Goal: Communication & Community: Answer question/provide support

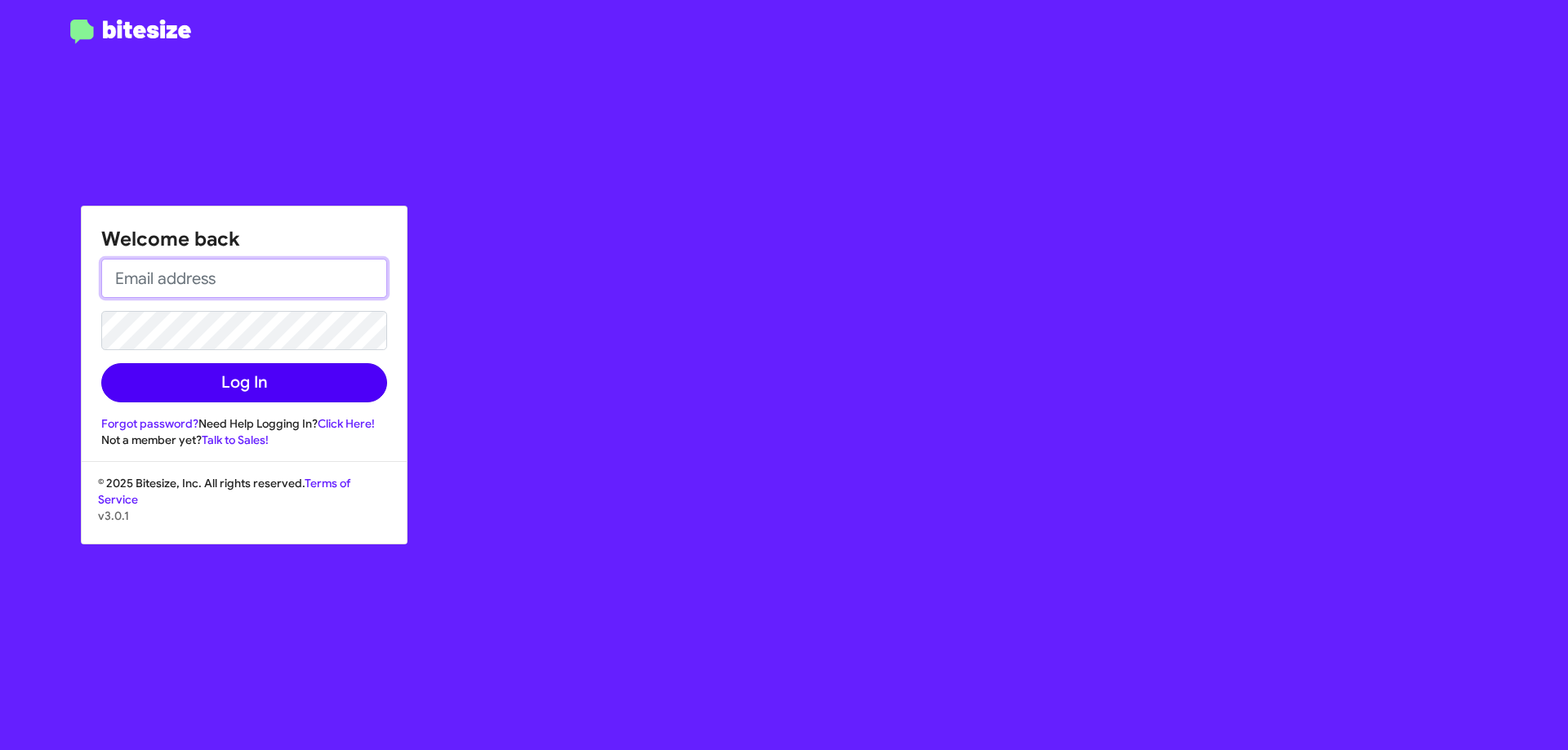
type input "[EMAIL_ADDRESS][DOMAIN_NAME]"
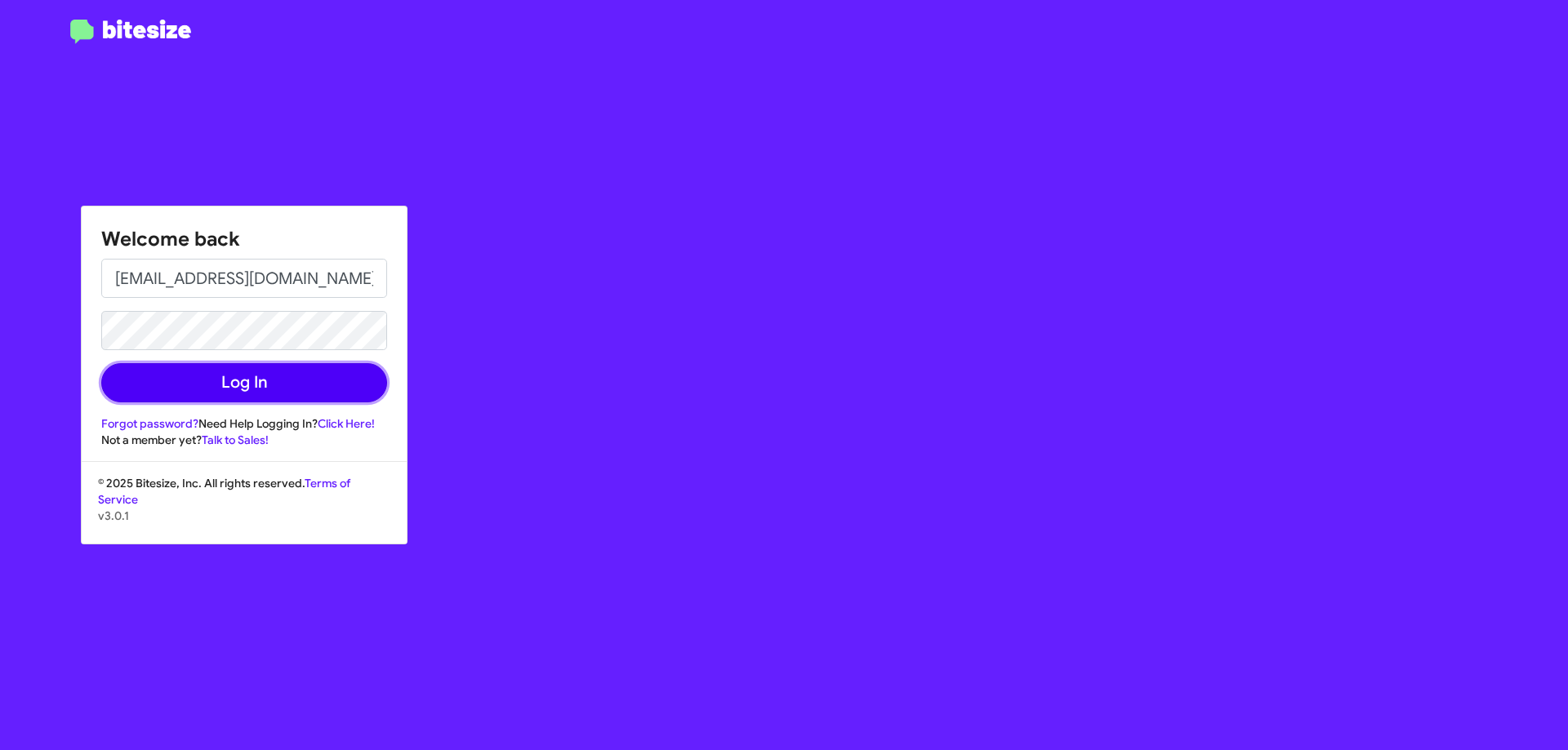
click at [254, 382] on button "Log In" at bounding box center [244, 383] width 286 height 39
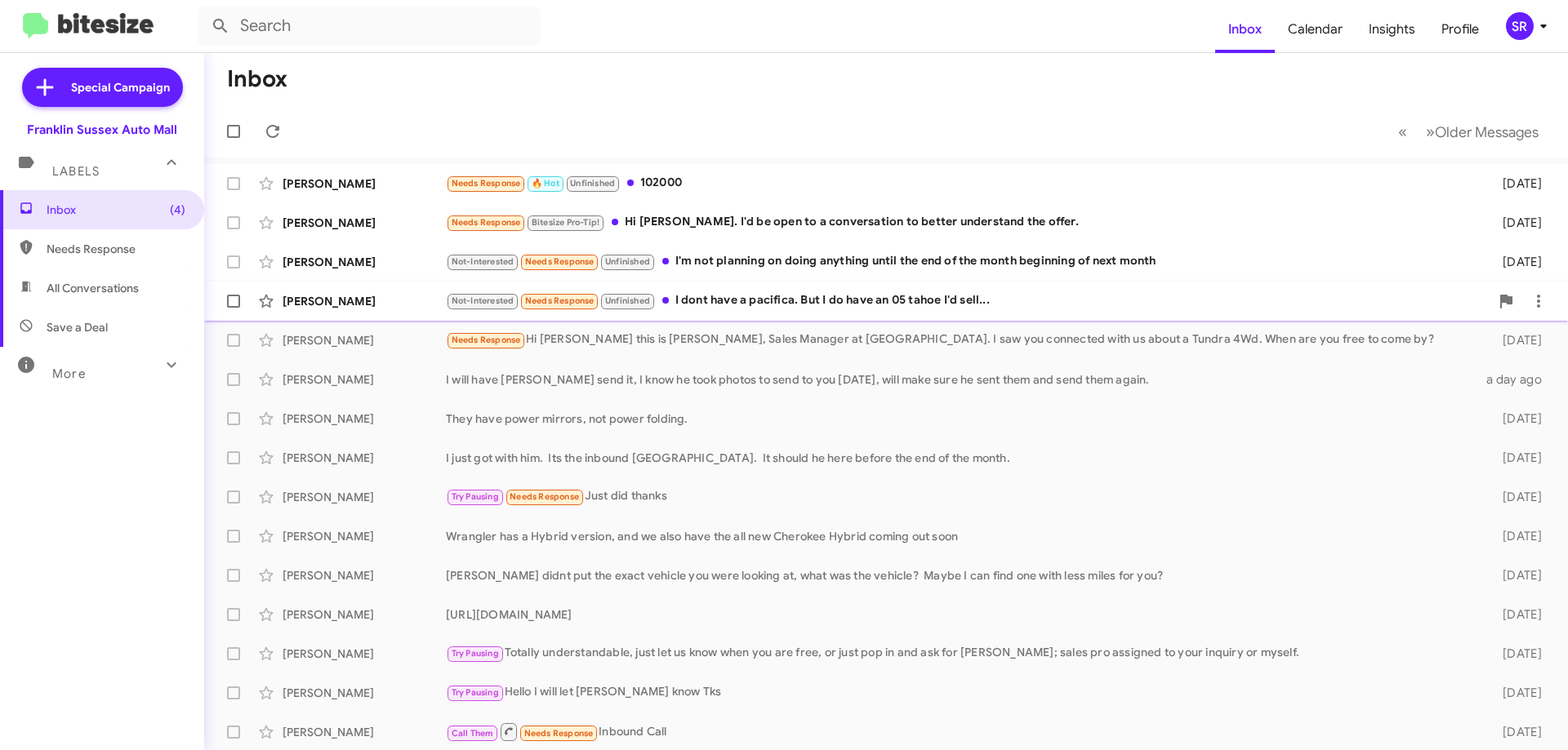
click at [700, 297] on div "Not-Interested Needs Response Unfinished I dont have a pacifica. But I do have …" at bounding box center [968, 301] width 1044 height 19
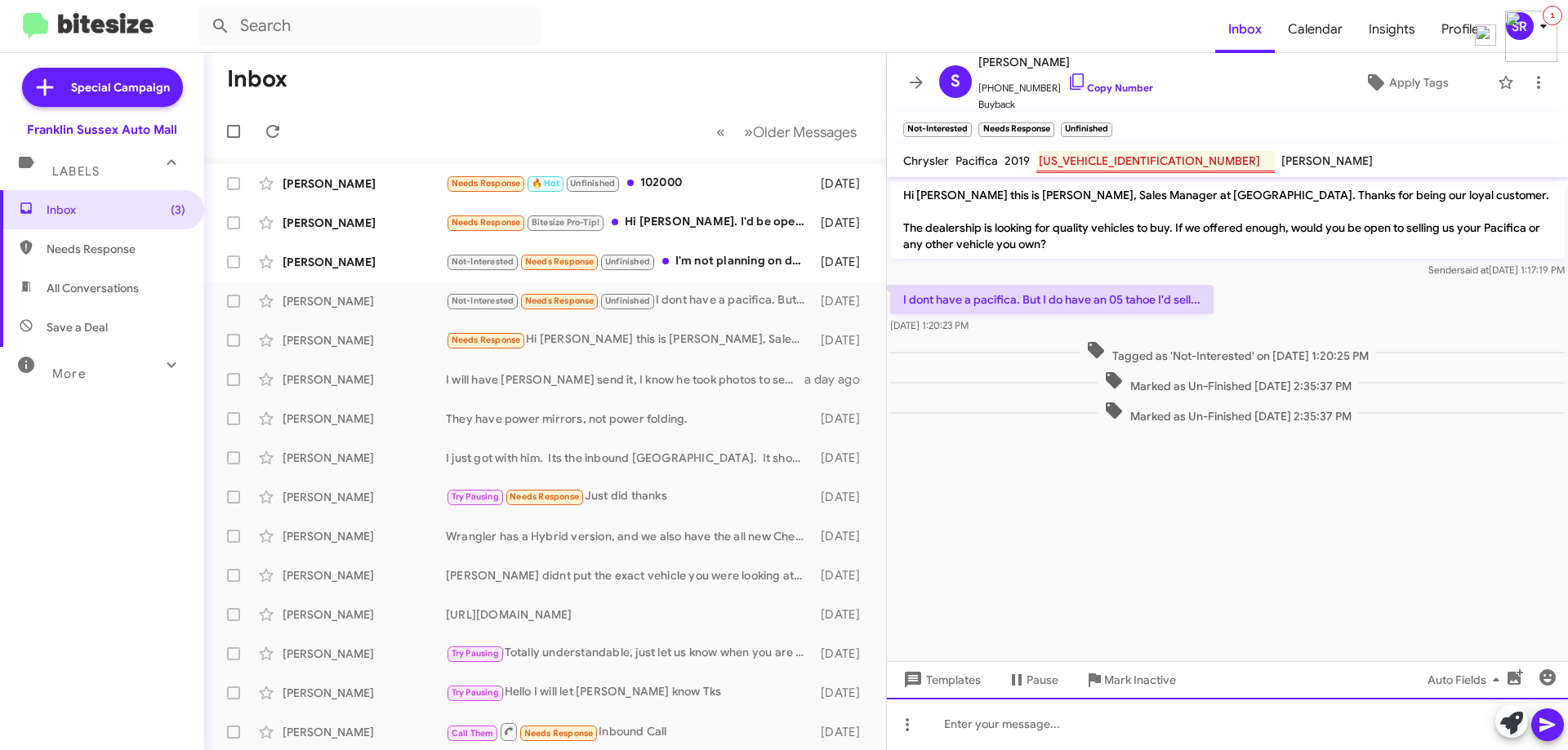
click at [1054, 722] on div at bounding box center [1227, 725] width 681 height 53
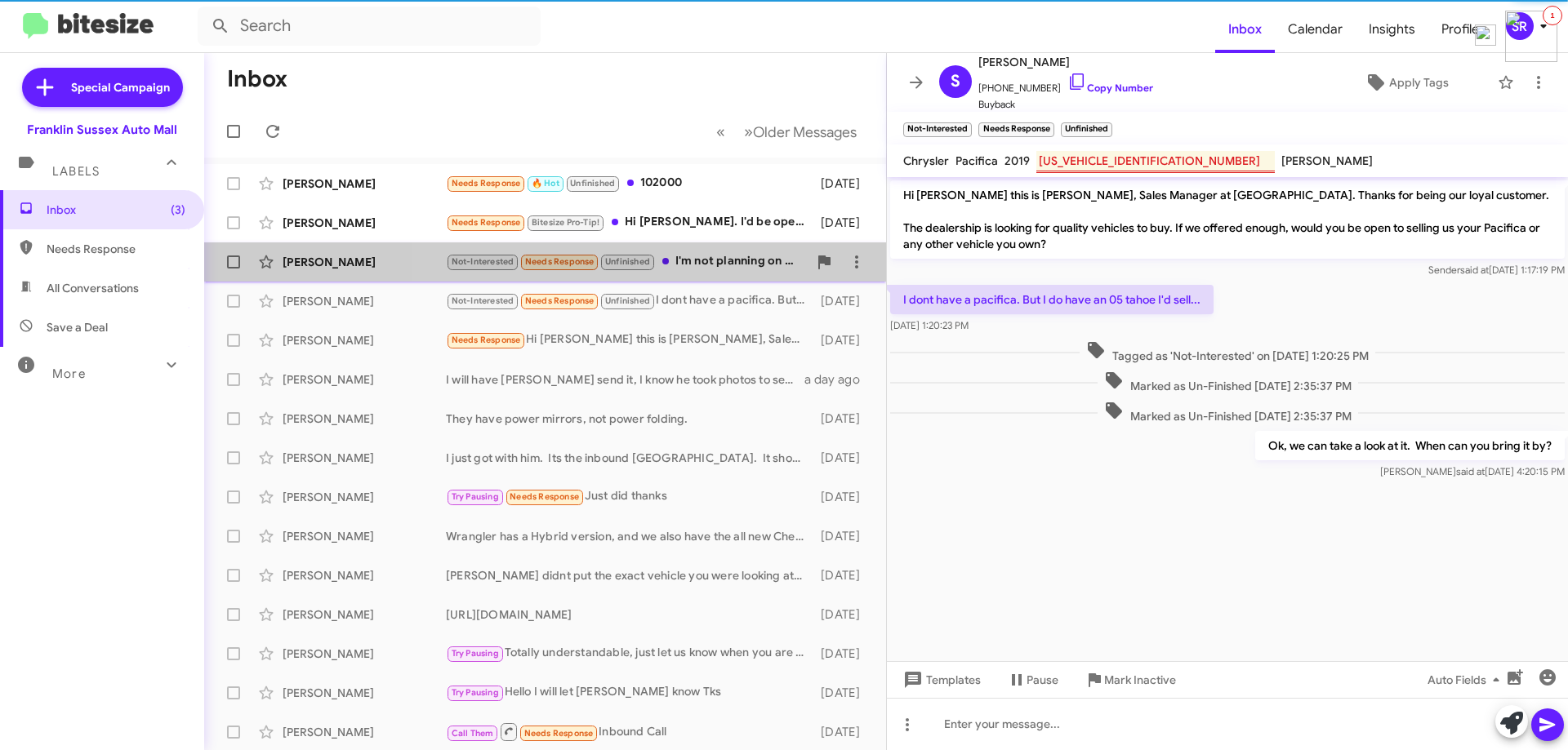
click at [732, 264] on div "Not-Interested Needs Response Unfinished I'm not planning on doing anything unt…" at bounding box center [627, 261] width 362 height 19
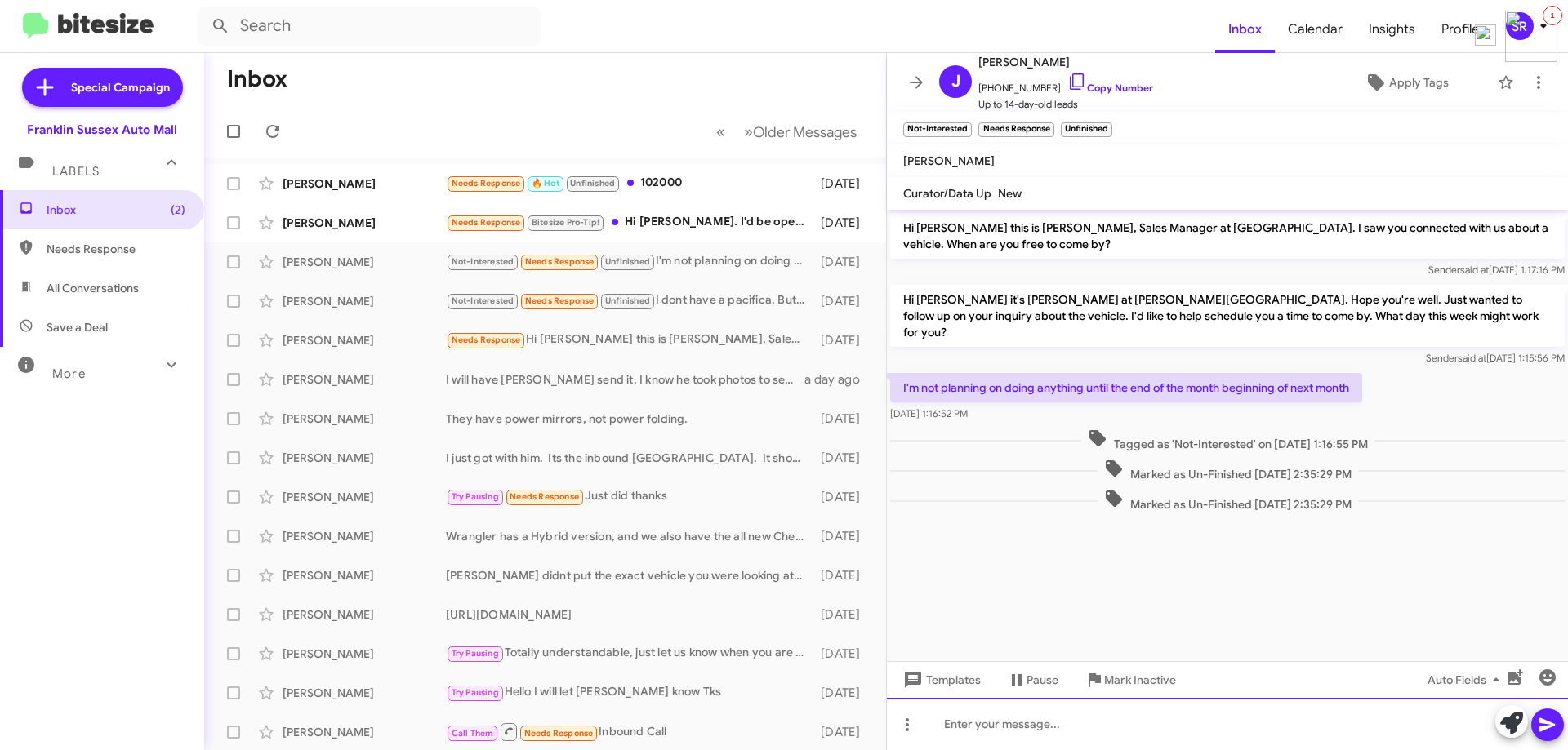
click at [988, 713] on div at bounding box center [1227, 725] width 681 height 53
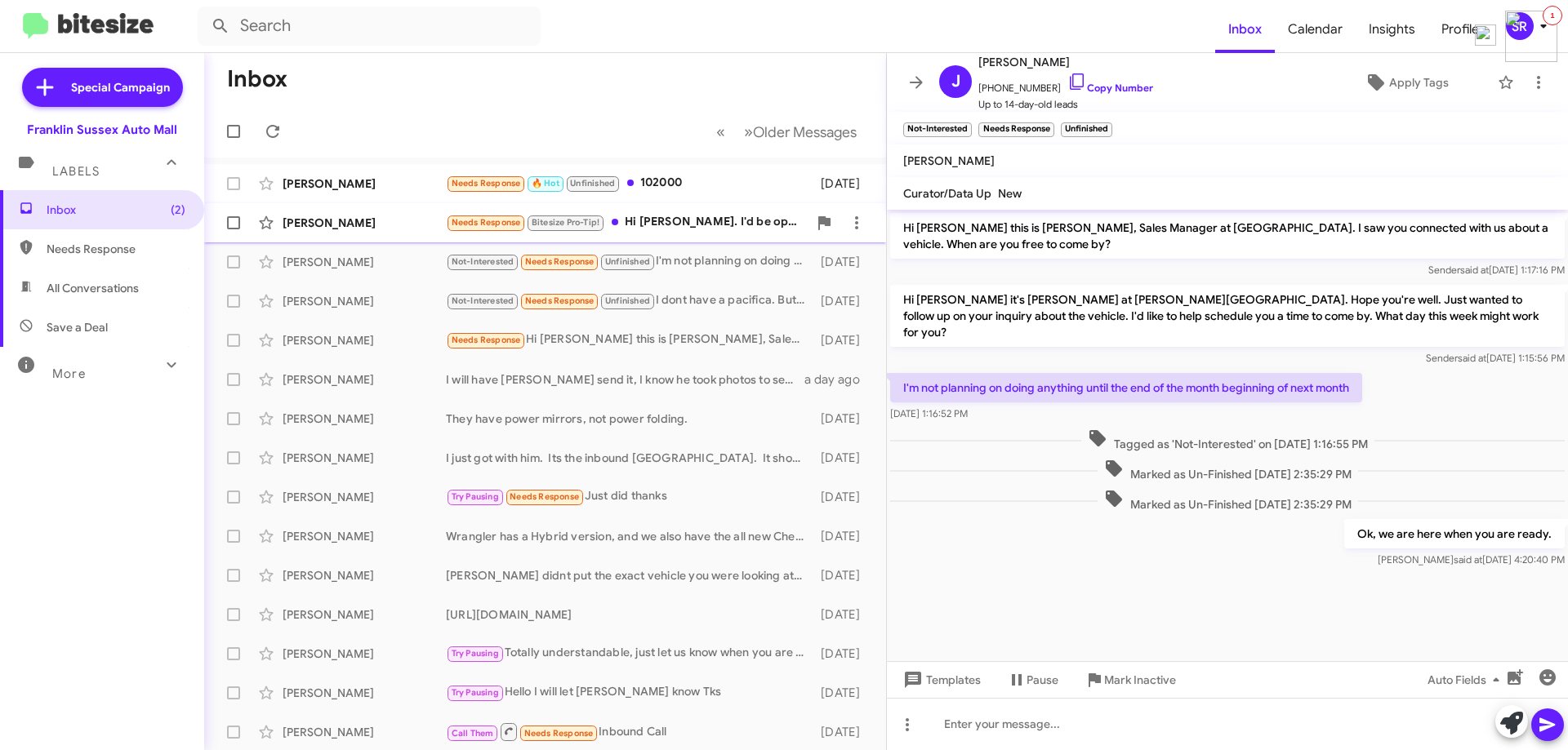
click at [666, 214] on div "Needs Response Bitesize Pro-Tip! Hi [PERSON_NAME]. I'd be open to a conversatio…" at bounding box center [627, 222] width 362 height 19
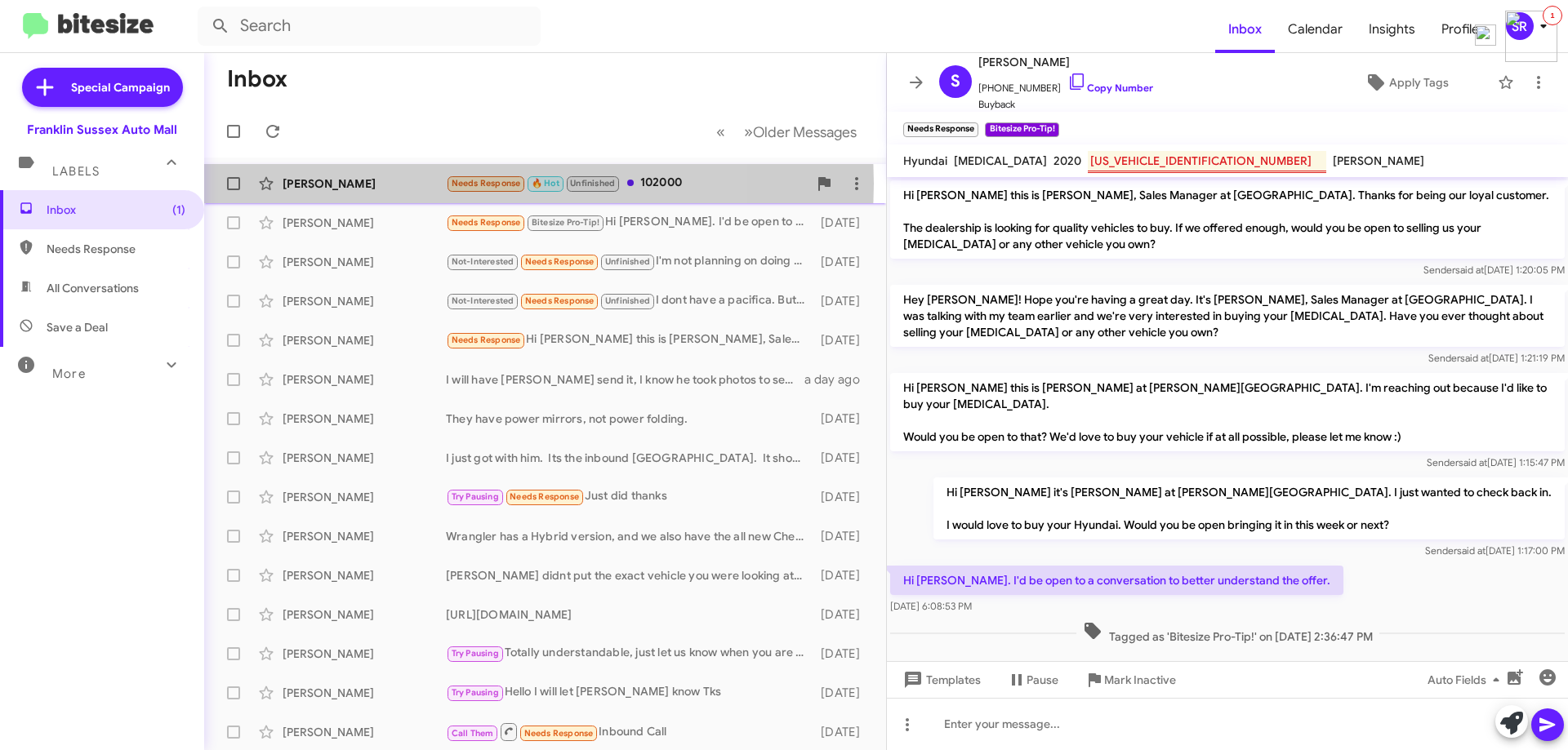
click at [395, 184] on div "[PERSON_NAME]" at bounding box center [364, 184] width 164 height 16
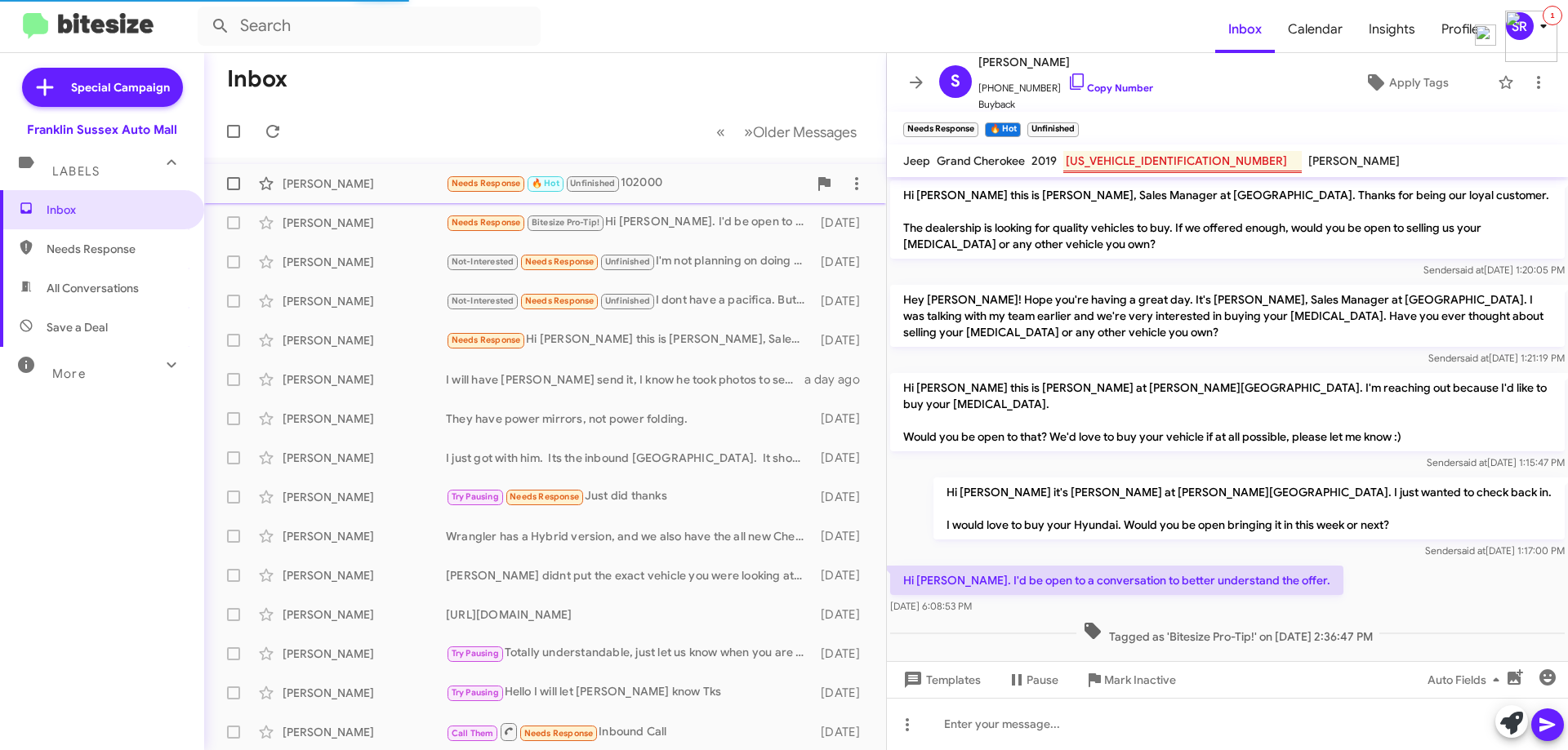
scroll to position [83, 0]
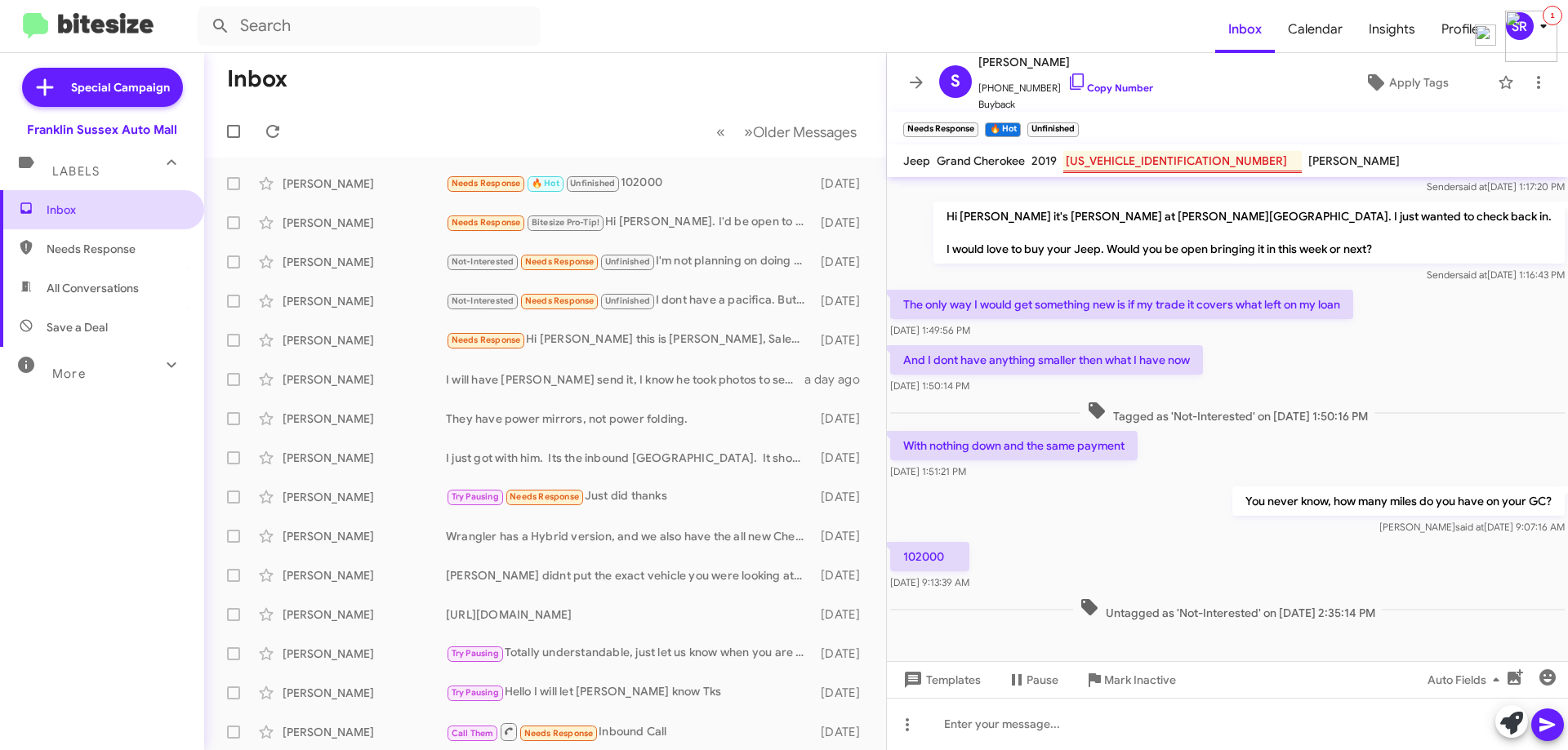
click at [89, 198] on span "Inbox" at bounding box center [102, 210] width 204 height 39
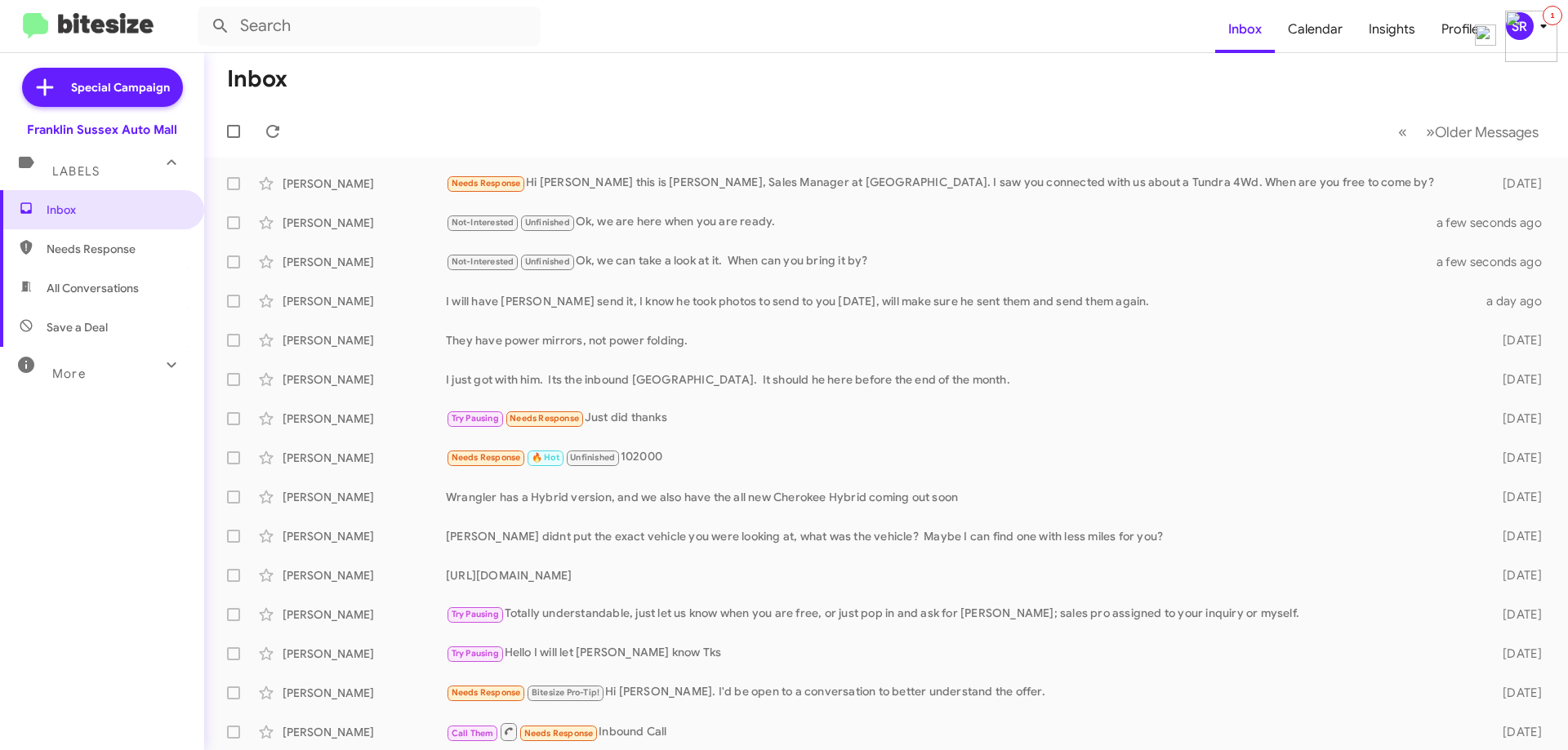
click at [100, 288] on span "All Conversations" at bounding box center [93, 288] width 92 height 16
